Goal: Information Seeking & Learning: Find specific fact

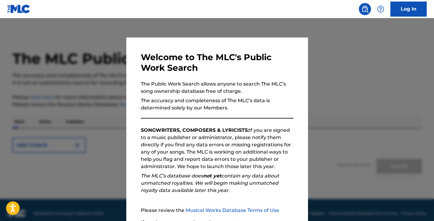
scroll to position [56, 0]
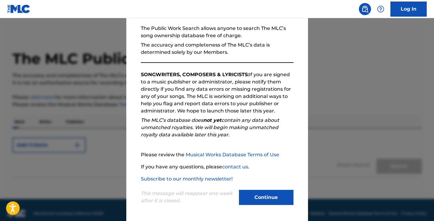
click at [250, 210] on div "Welcome to The MLC's Public Work Search The Public Work Search allows anyone to…" at bounding box center [217, 101] width 182 height 239
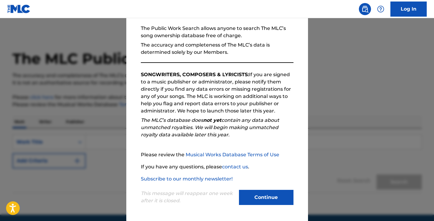
click at [249, 195] on button "Continue" at bounding box center [266, 197] width 54 height 15
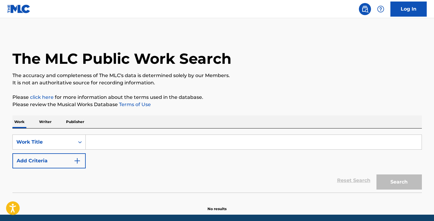
click at [111, 137] on input "Search Form" at bounding box center [254, 142] width 336 height 15
paste input "AMAKEN EL SAHAR"
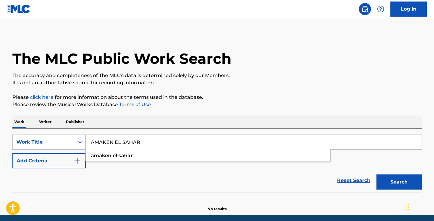
type input "AMAKEN EL SAHAR"
click at [405, 180] on button "Search" at bounding box center [398, 182] width 45 height 15
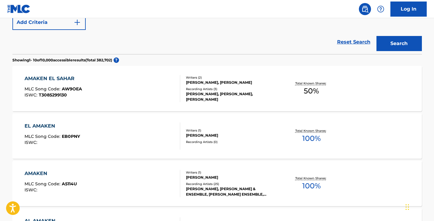
scroll to position [140, 0]
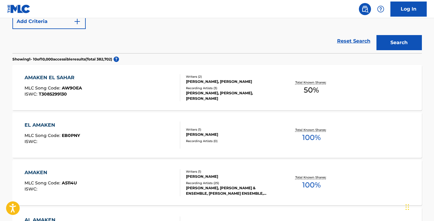
click at [136, 87] on div "AMAKEN EL SAHAR MLC Song Code : AW9OEA ISWC : T3085299130" at bounding box center [103, 87] width 156 height 27
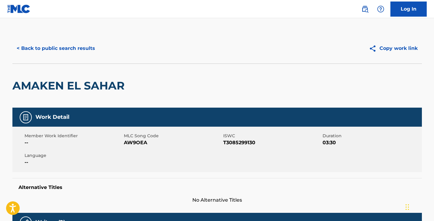
click at [21, 44] on button "< Back to public search results" at bounding box center [55, 48] width 87 height 15
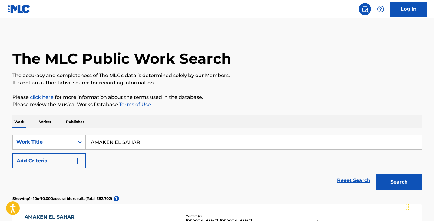
click at [106, 140] on input "AMAKEN EL SAHAR" at bounding box center [254, 142] width 336 height 15
paste input "Ta3ala Adalla3ak"
type input "Ta3ala Adalla3ak"
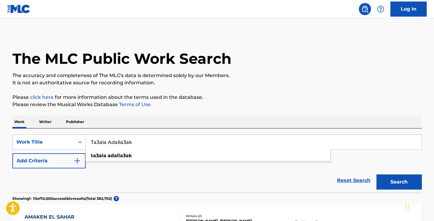
click at [381, 178] on button "Search" at bounding box center [398, 182] width 45 height 15
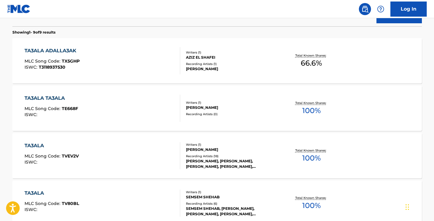
scroll to position [167, 0]
click at [127, 61] on div "TA3ALA ADALLA3AK MLC Song Code : TX5GHP ISWC : T3118937530" at bounding box center [103, 60] width 156 height 27
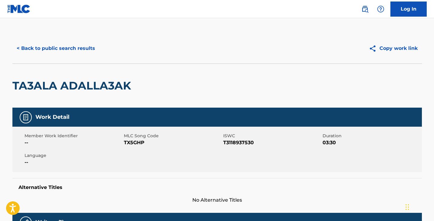
click at [24, 42] on button "< Back to public search results" at bounding box center [55, 48] width 87 height 15
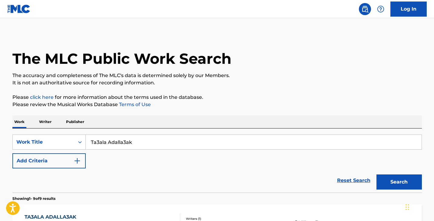
click at [101, 136] on input "Ta3ala Adalla3ak" at bounding box center [254, 142] width 336 height 15
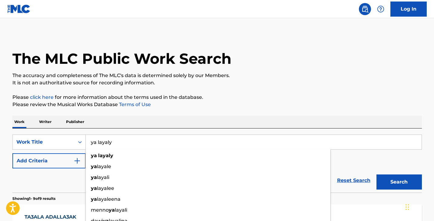
type input "ya layaly"
click at [376, 175] on button "Search" at bounding box center [398, 182] width 45 height 15
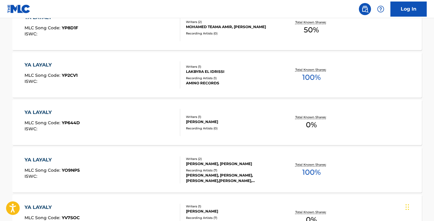
scroll to position [199, 0]
click at [104, 160] on div "YA LAYALY MLC Song Code : YO9NP5 ISWC :" at bounding box center [103, 170] width 156 height 27
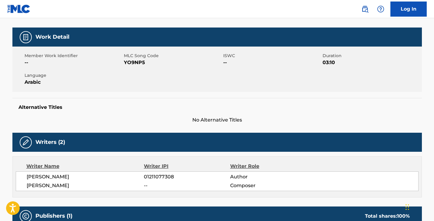
scroll to position [179, 0]
